Goal: Find specific page/section: Find specific page/section

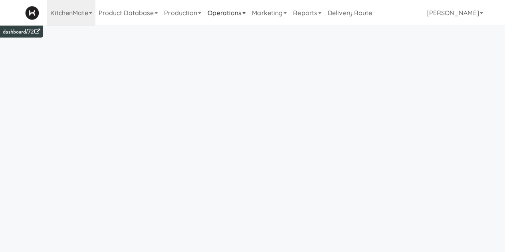
click at [228, 13] on link "Operations" at bounding box center [226, 13] width 44 height 26
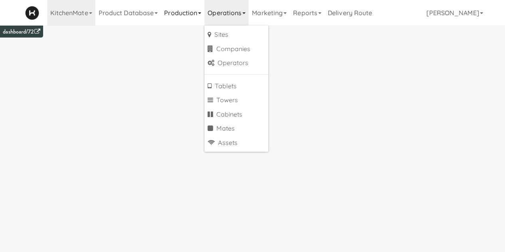
click at [176, 14] on link "Production" at bounding box center [183, 13] width 44 height 26
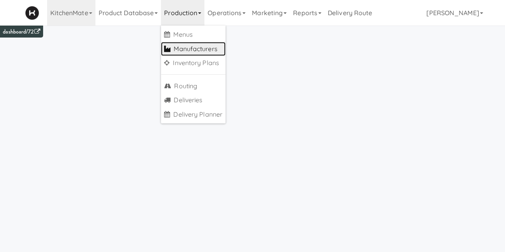
click at [181, 49] on link "Manufacturers" at bounding box center [193, 49] width 65 height 14
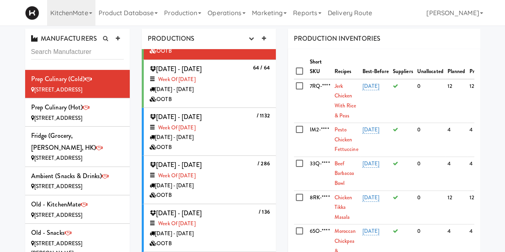
scroll to position [35, 0]
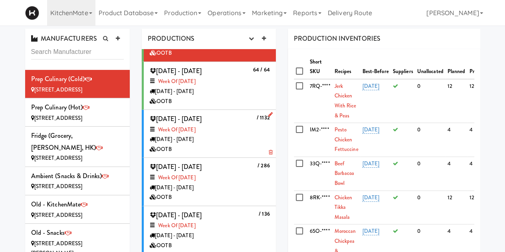
click at [242, 125] on div "Week of [DATE]" at bounding box center [210, 130] width 120 height 10
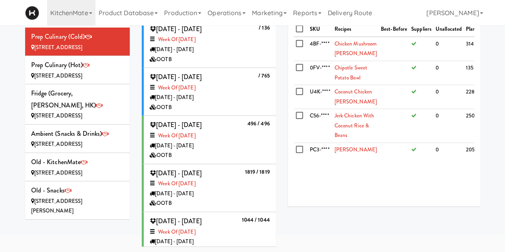
scroll to position [190, 0]
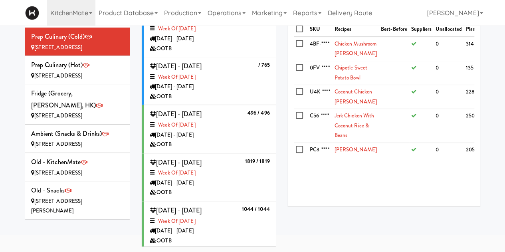
click at [258, 239] on div "OOTB" at bounding box center [210, 241] width 120 height 10
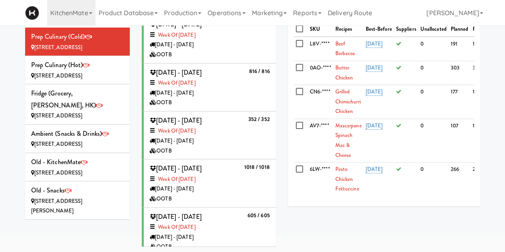
scroll to position [578, 0]
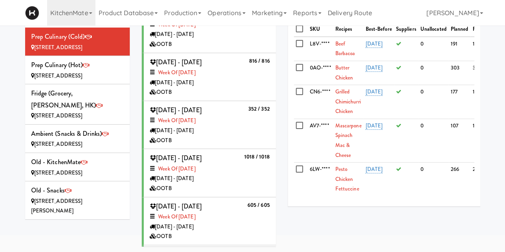
click at [245, 190] on div "OOTB" at bounding box center [210, 189] width 120 height 10
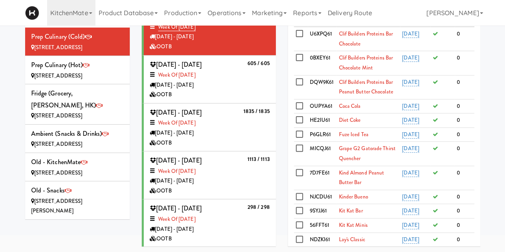
scroll to position [722, 0]
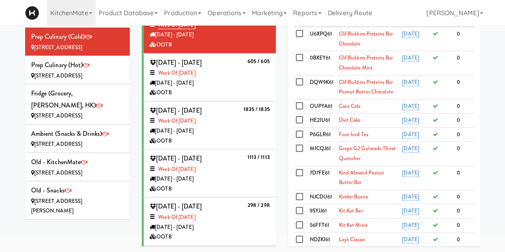
click at [228, 170] on div "Week of [DATE]" at bounding box center [210, 170] width 120 height 10
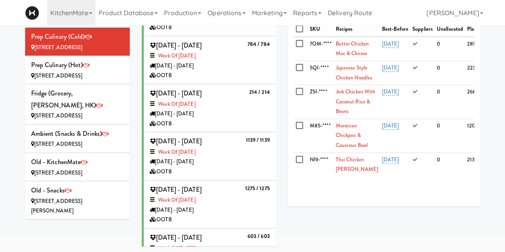
scroll to position [1079, 0]
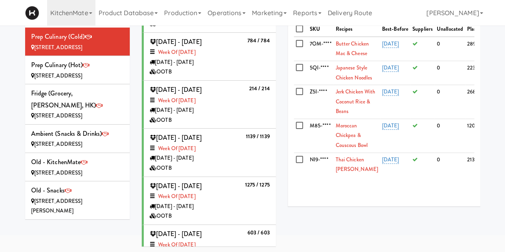
click at [238, 158] on div "[DATE] - [DATE]" at bounding box center [210, 158] width 120 height 10
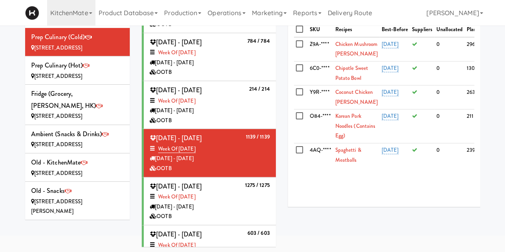
scroll to position [0, 0]
